Goal: Transaction & Acquisition: Purchase product/service

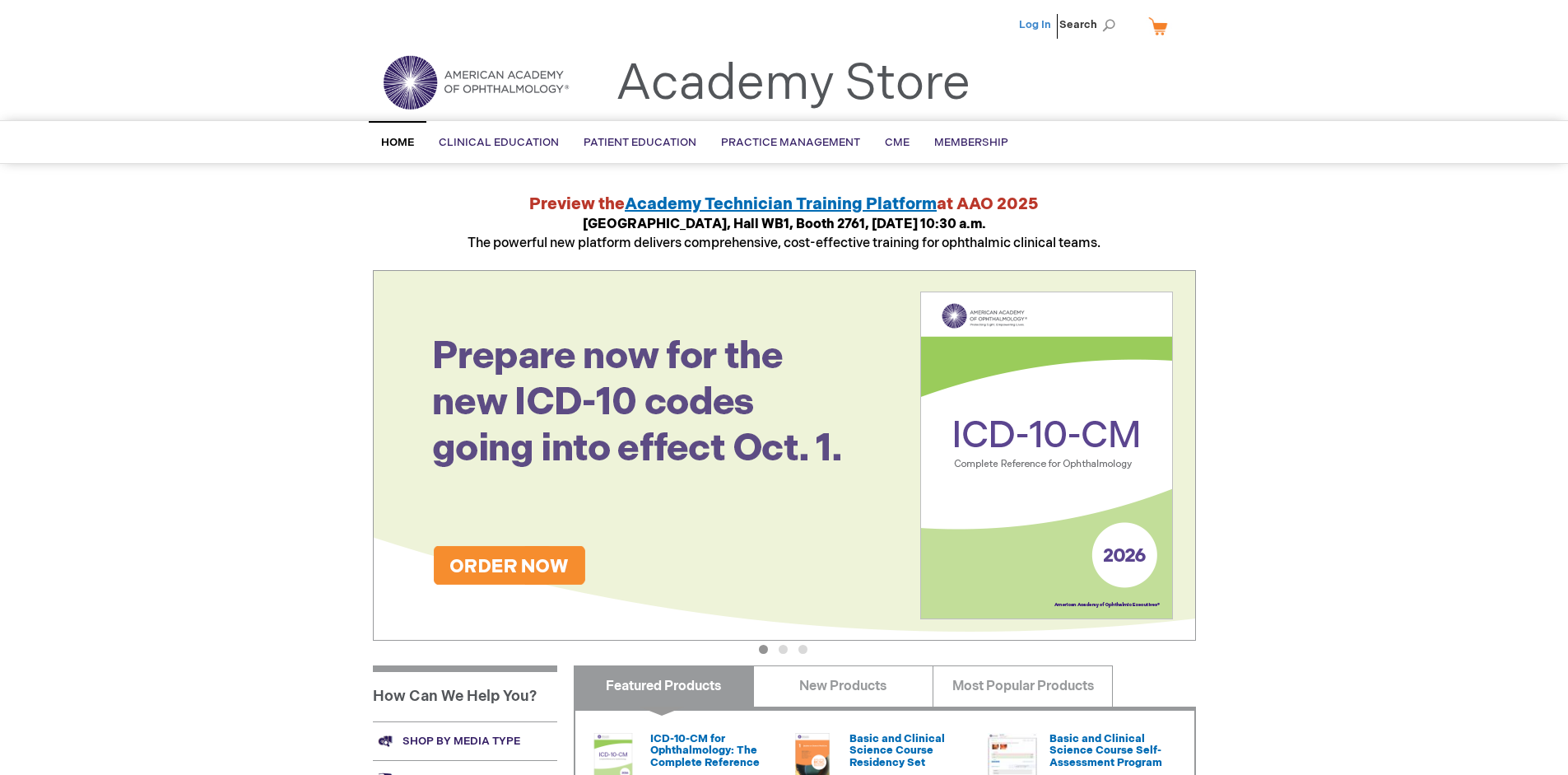
click at [1036, 24] on link "Log In" at bounding box center [1035, 24] width 32 height 14
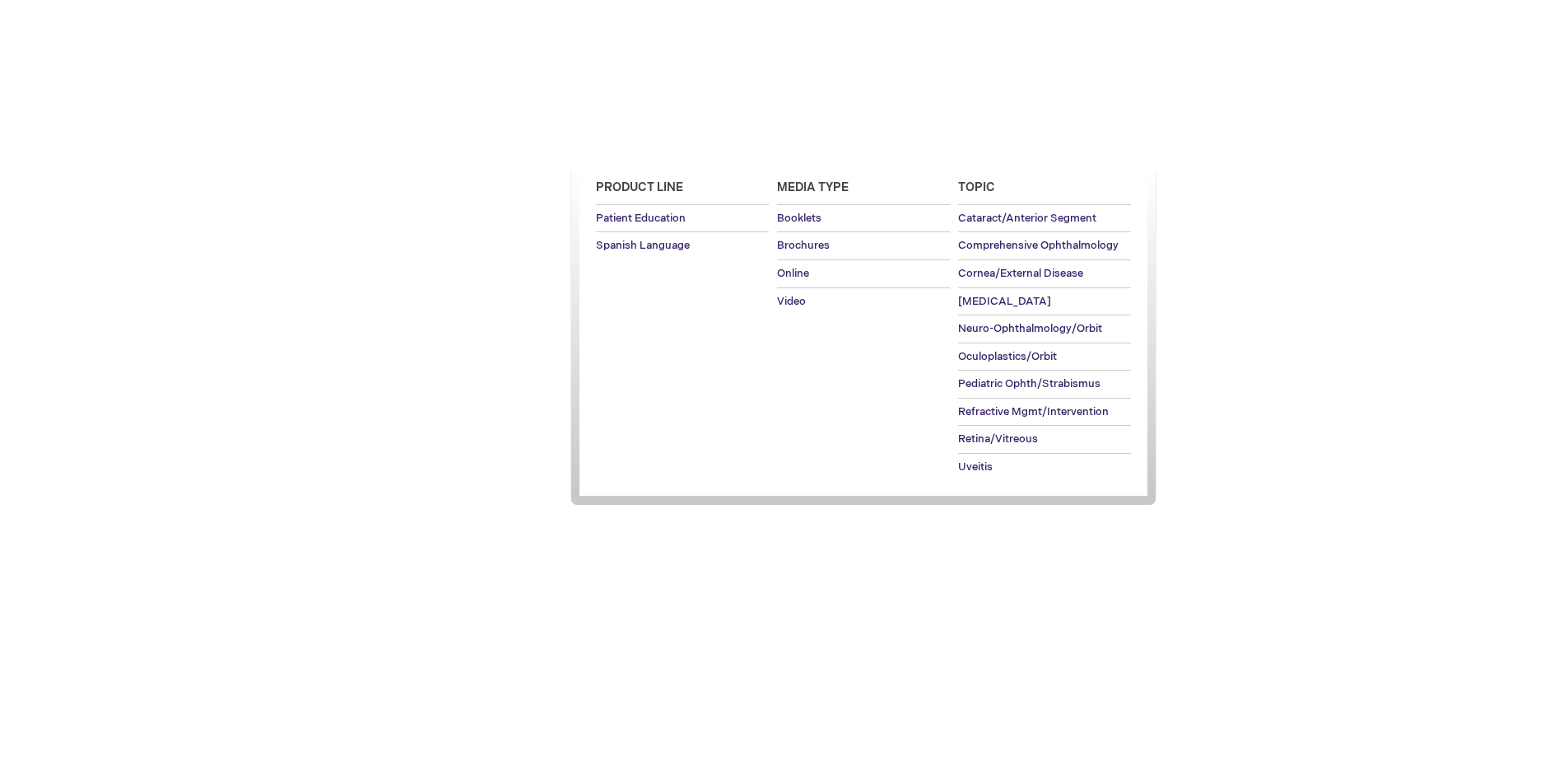
click at [636, 143] on span "Patient Education" at bounding box center [640, 142] width 113 height 14
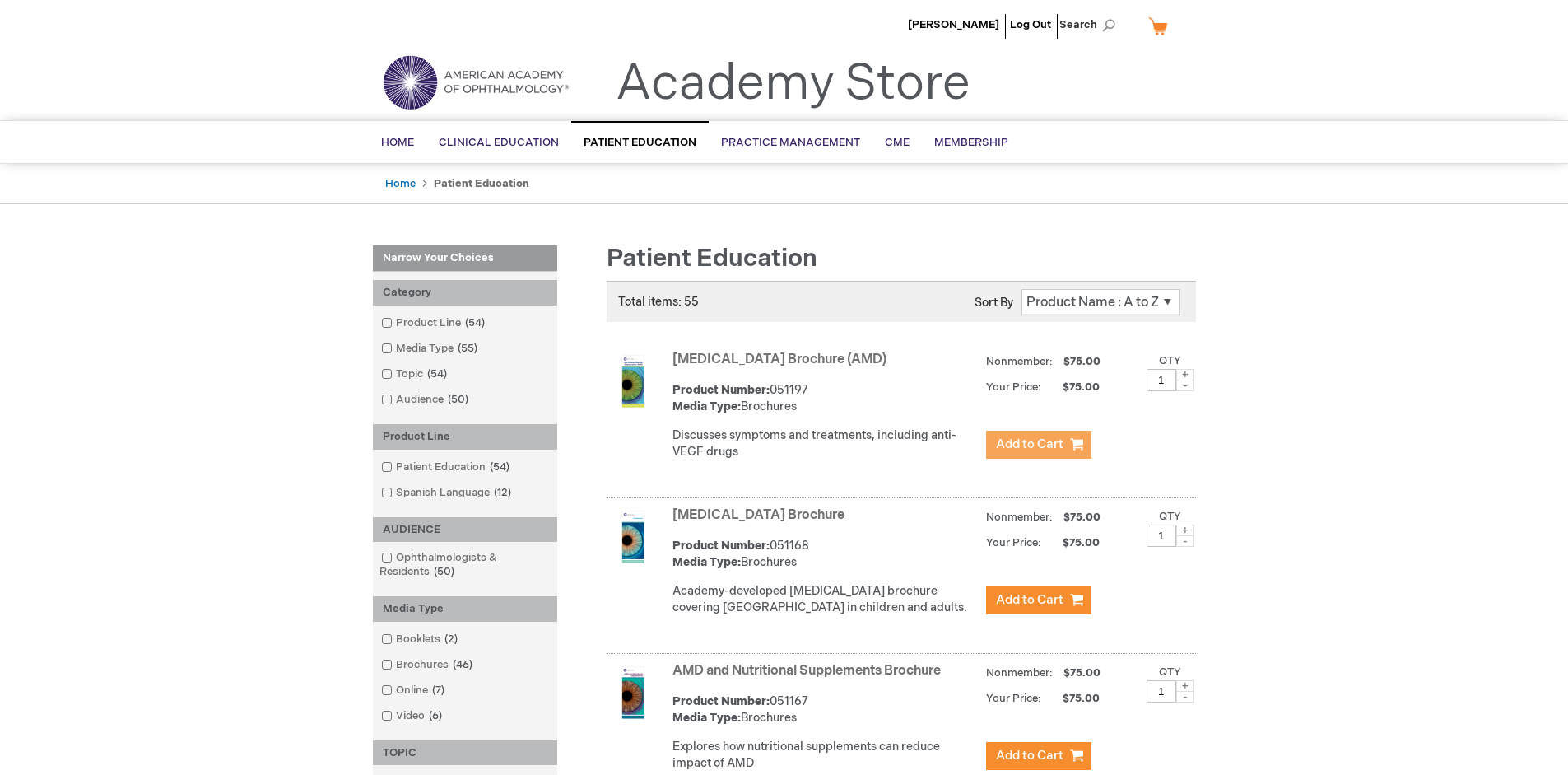
click at [1038, 444] on span "Add to Cart" at bounding box center [1029, 444] width 68 height 15
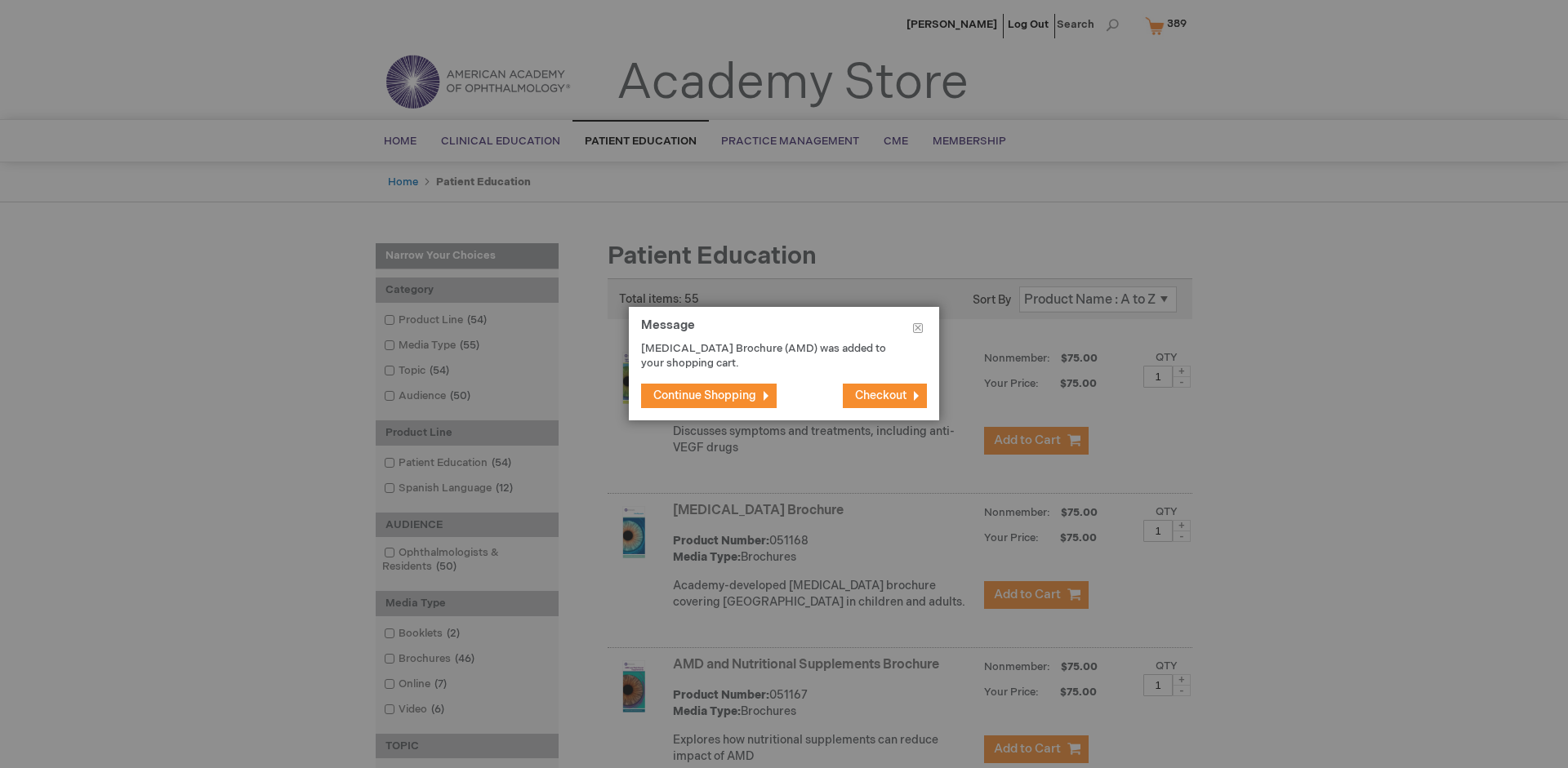
click at [705, 395] on span "Continue Shopping" at bounding box center [705, 396] width 103 height 14
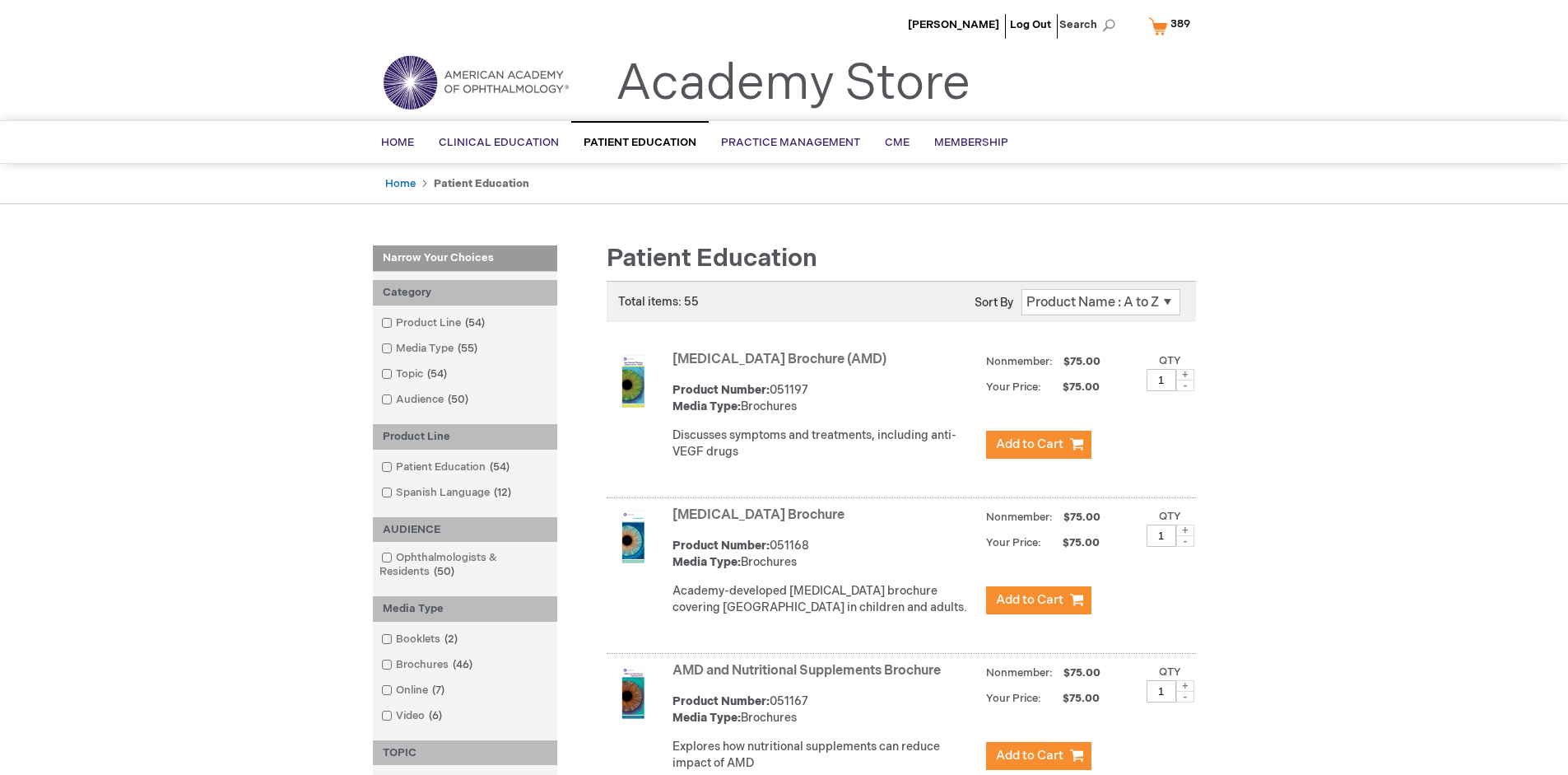
click at [810, 678] on link "AMD and Nutritional Supplements Brochure" at bounding box center [806, 670] width 268 height 15
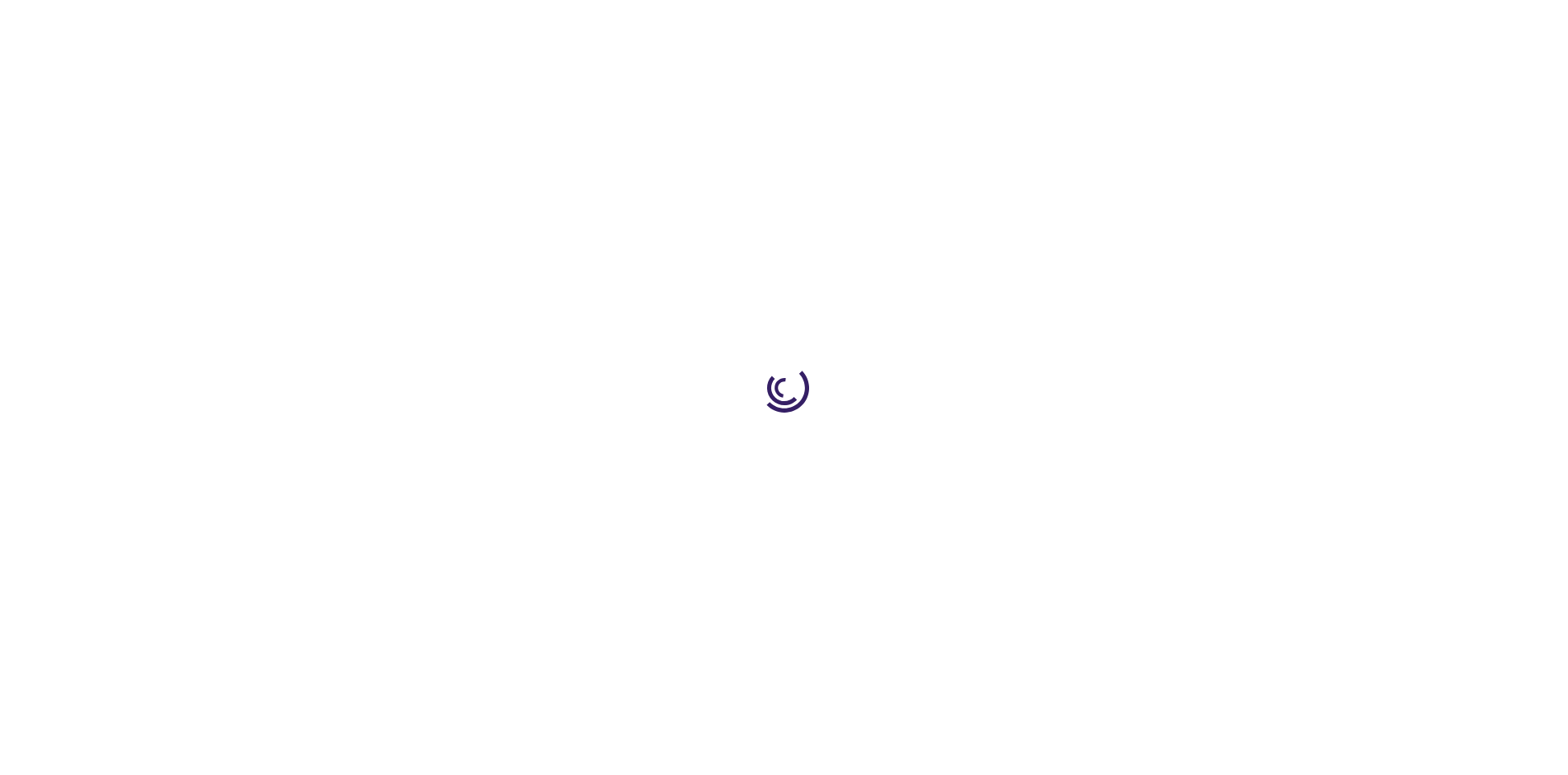
type input "1"
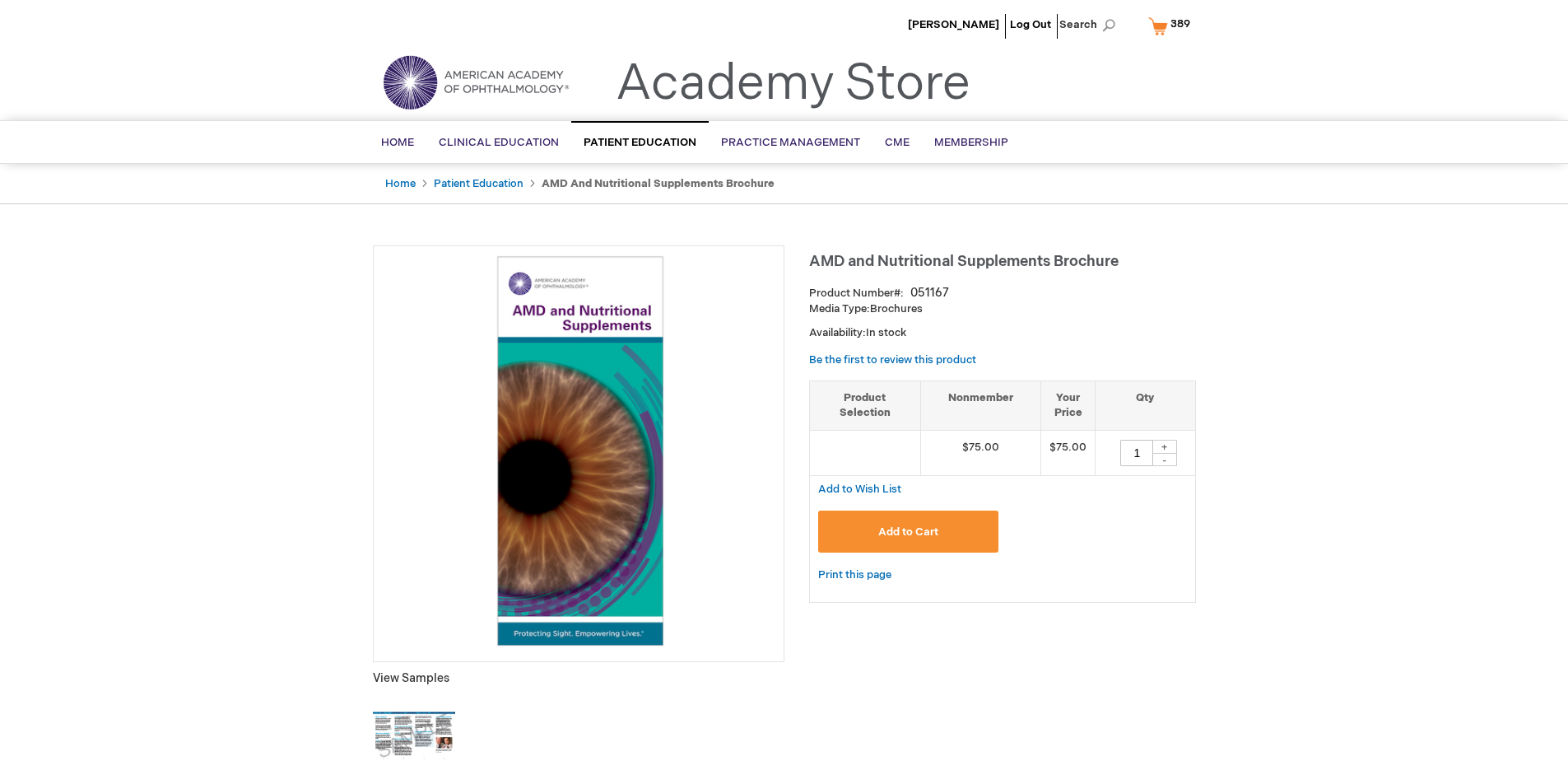
click at [908, 531] on span "Add to Cart" at bounding box center [908, 532] width 60 height 14
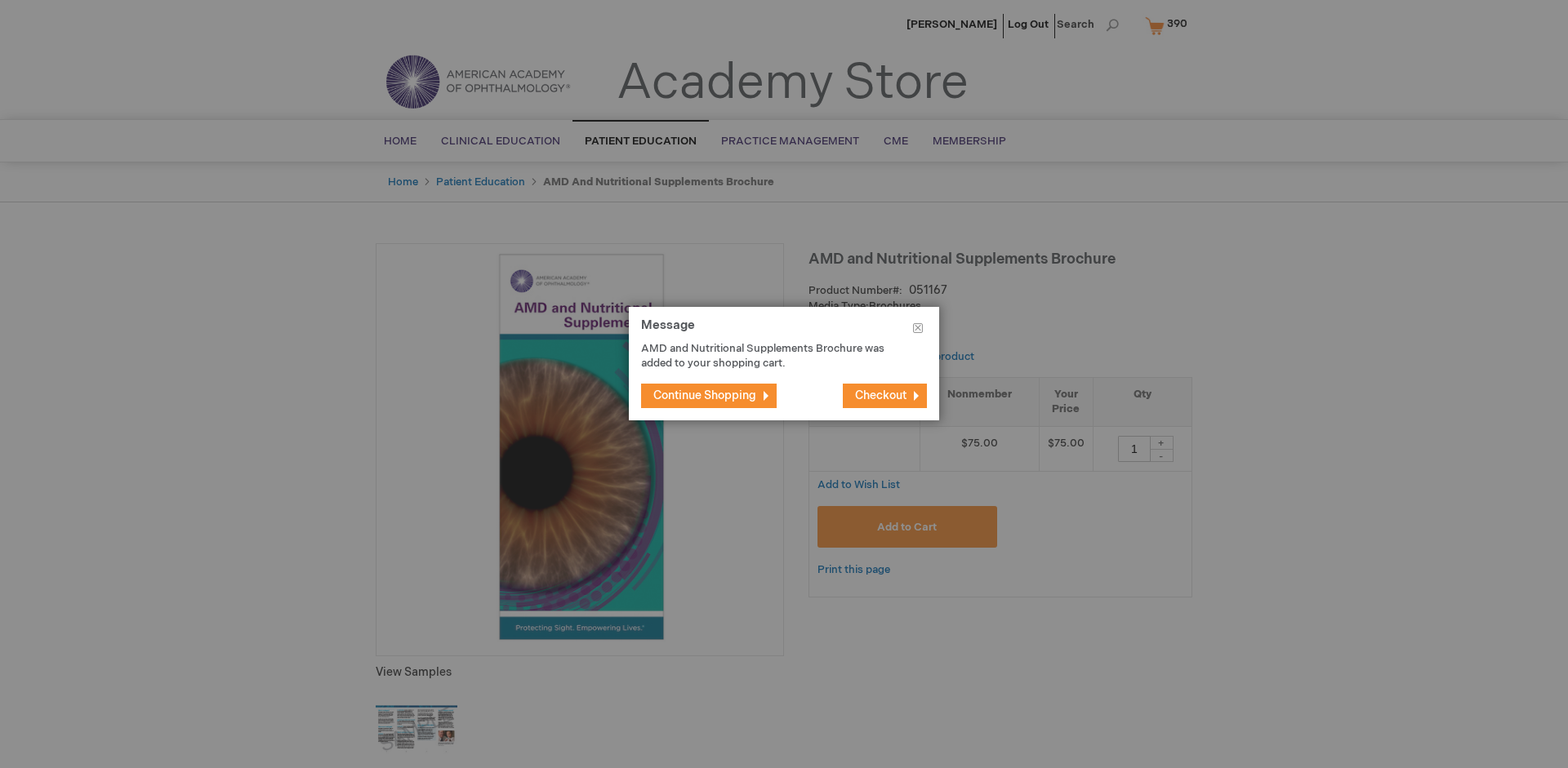
click at [705, 395] on span "Continue Shopping" at bounding box center [705, 396] width 103 height 14
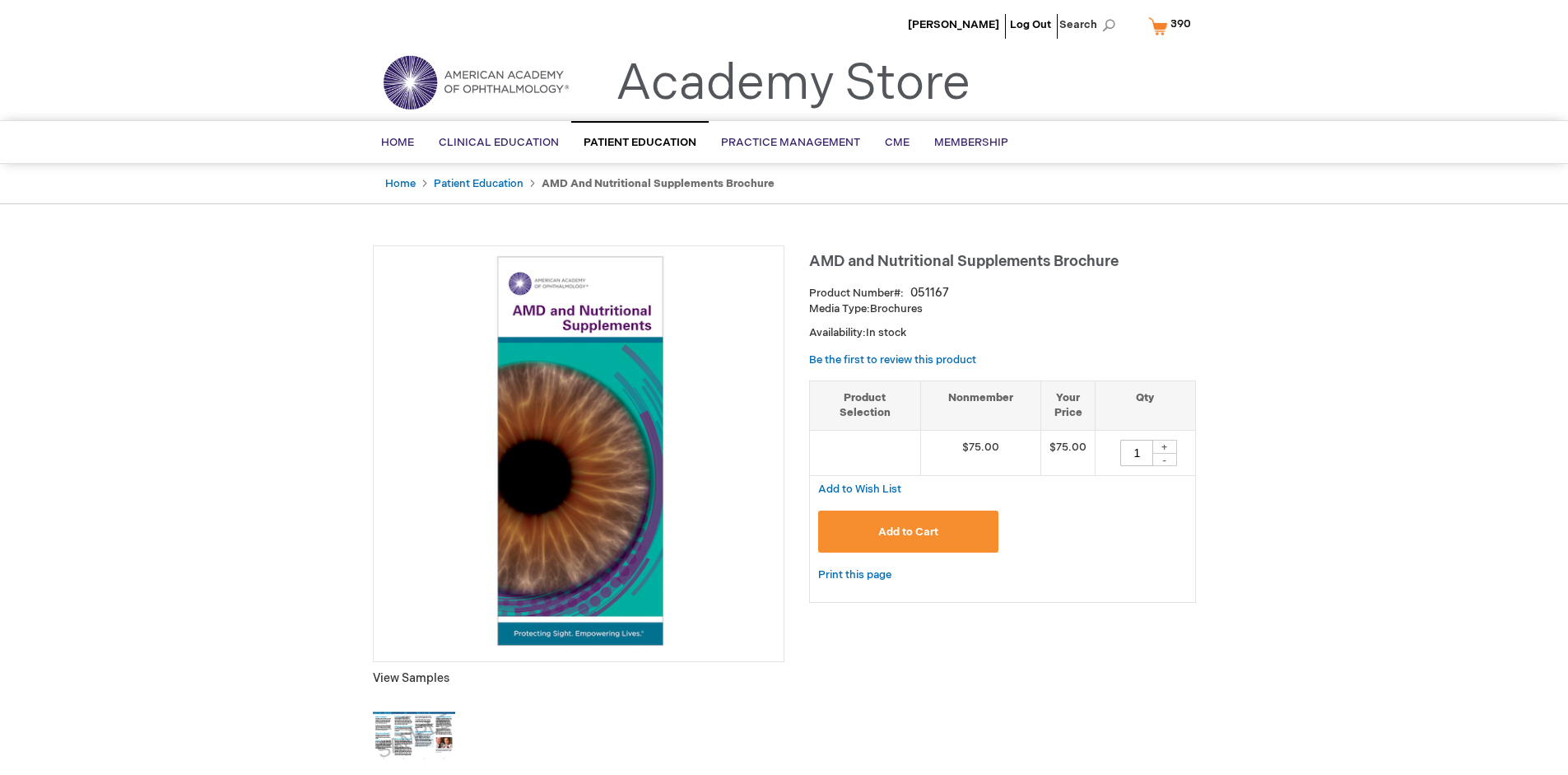
click at [1173, 25] on span "390" at bounding box center [1181, 23] width 21 height 14
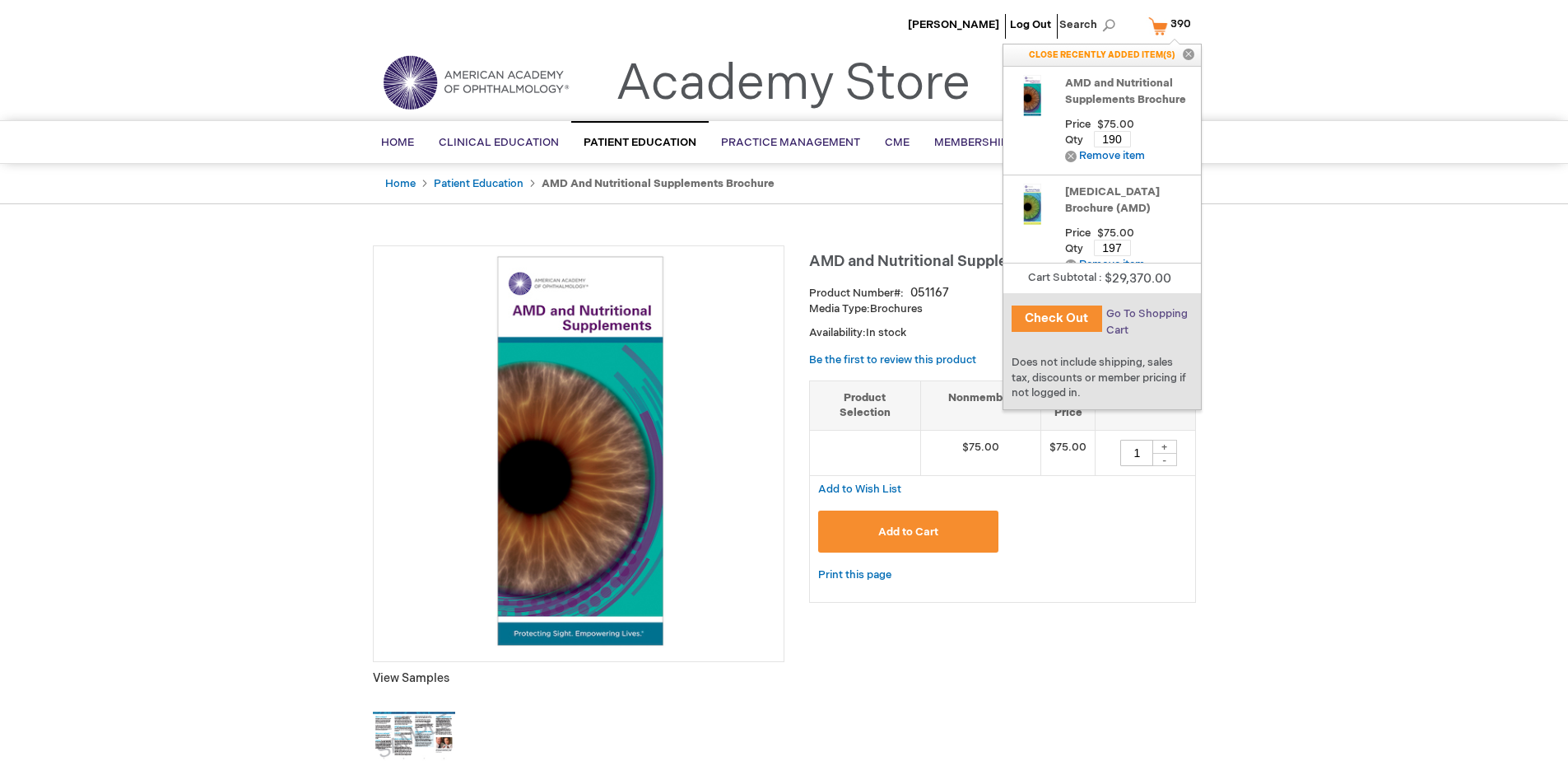
click at [1146, 313] on span "Go To Shopping Cart" at bounding box center [1147, 322] width 81 height 30
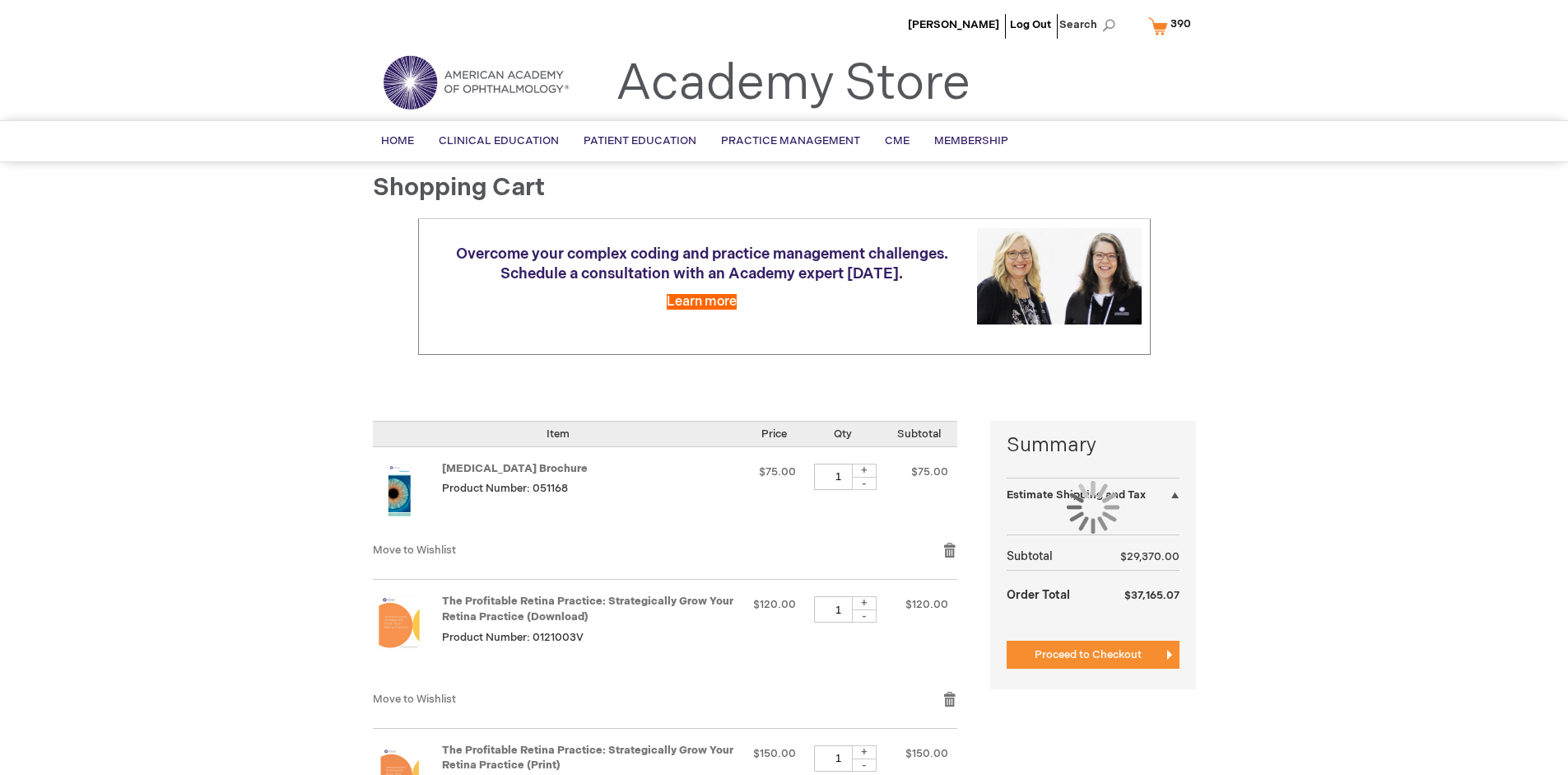
select select "US"
select select "41"
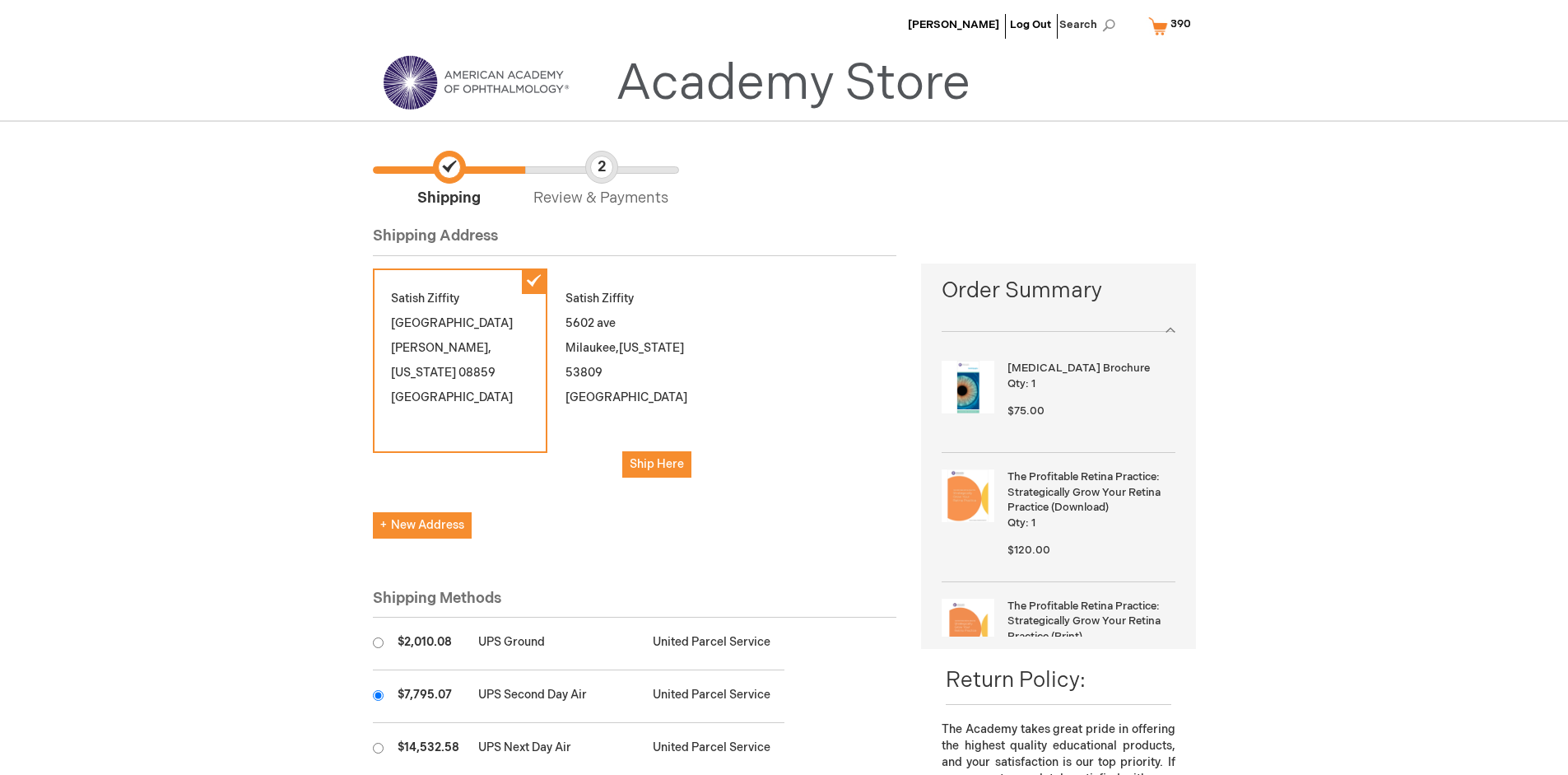
click at [378, 696] on input "radio" at bounding box center [378, 696] width 11 height 11
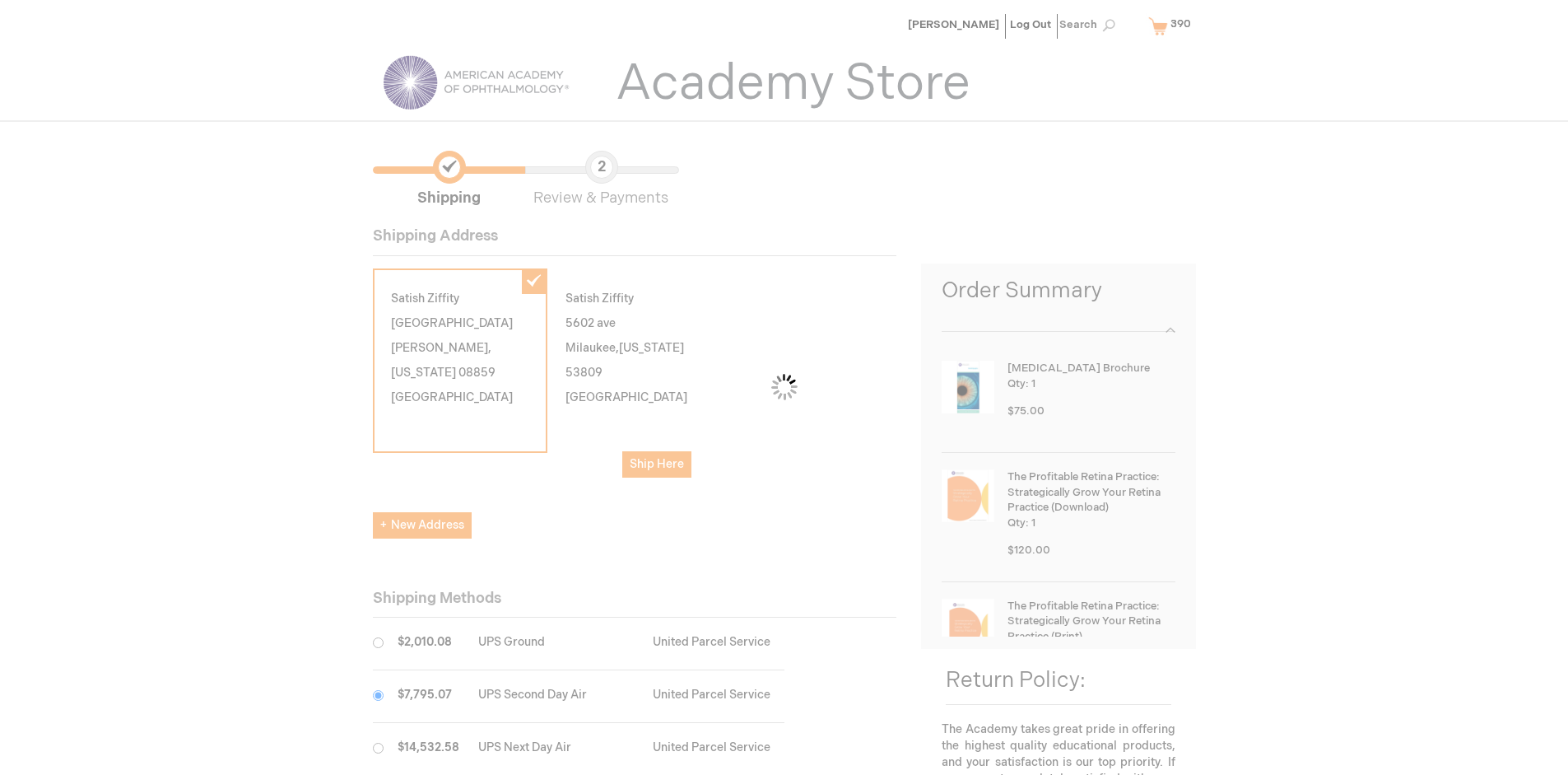
scroll to position [82, 0]
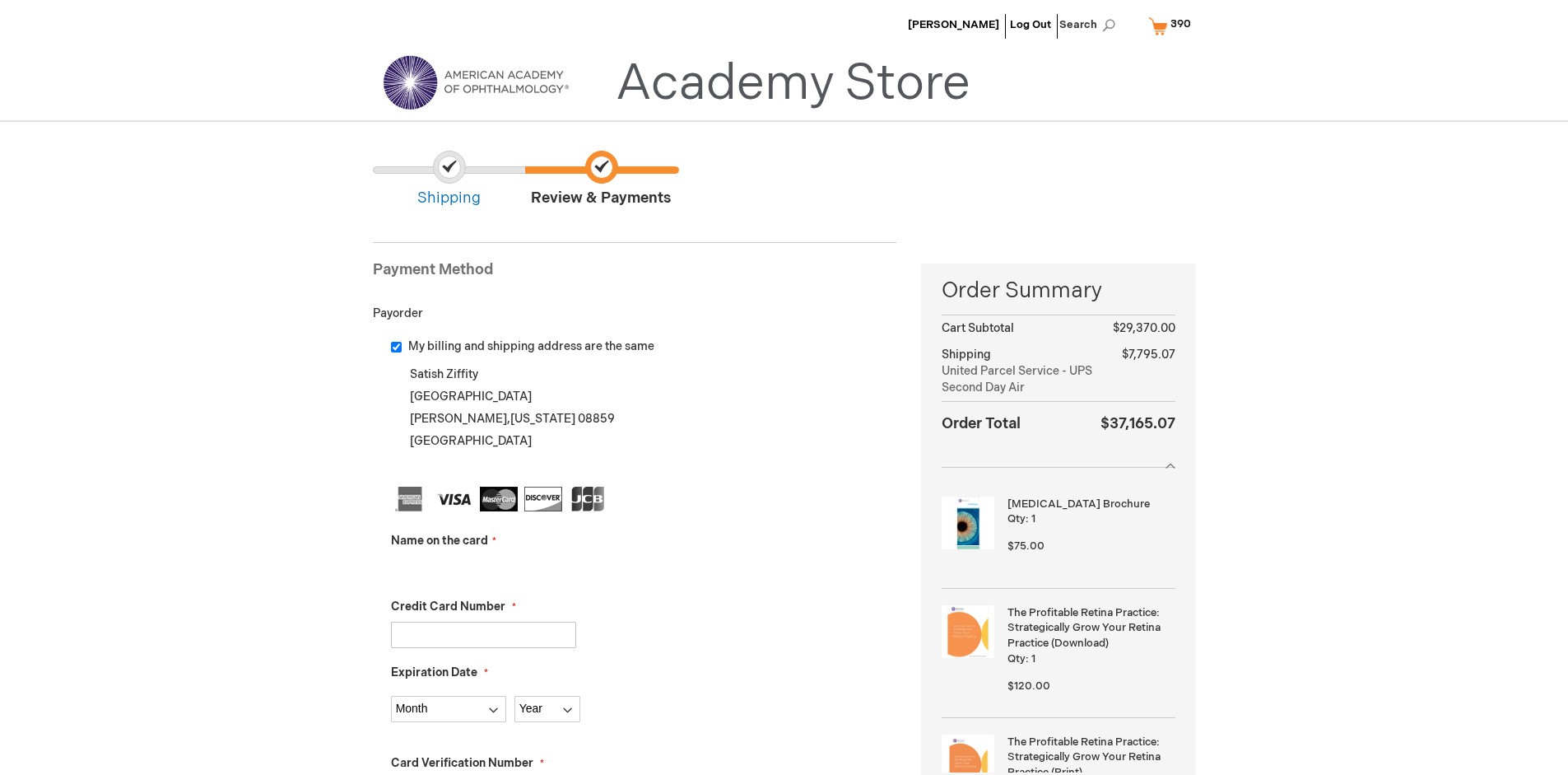
click at [483, 568] on input "Name on the card" at bounding box center [483, 569] width 185 height 26
